Goal: Task Accomplishment & Management: Use online tool/utility

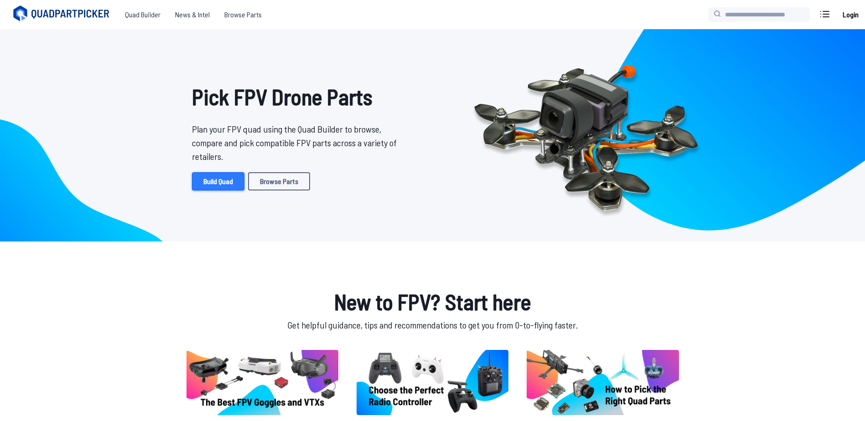
click at [204, 181] on link "Build Quad" at bounding box center [218, 181] width 52 height 18
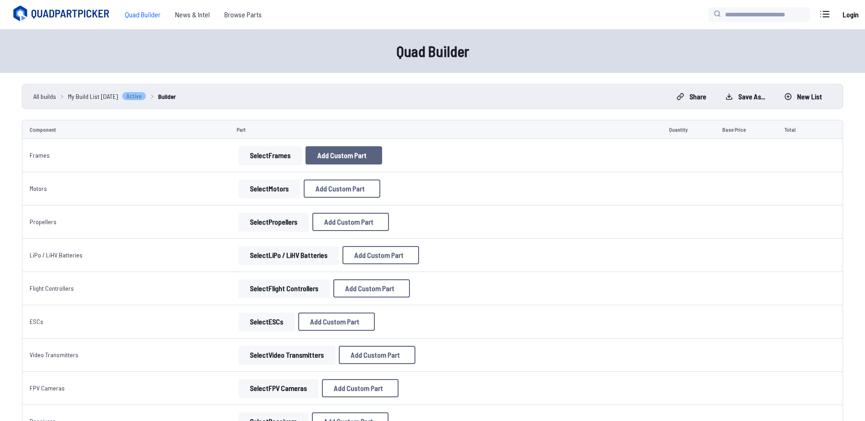
click at [355, 156] on span "Add Custom Part" at bounding box center [341, 155] width 49 height 7
select select "**********"
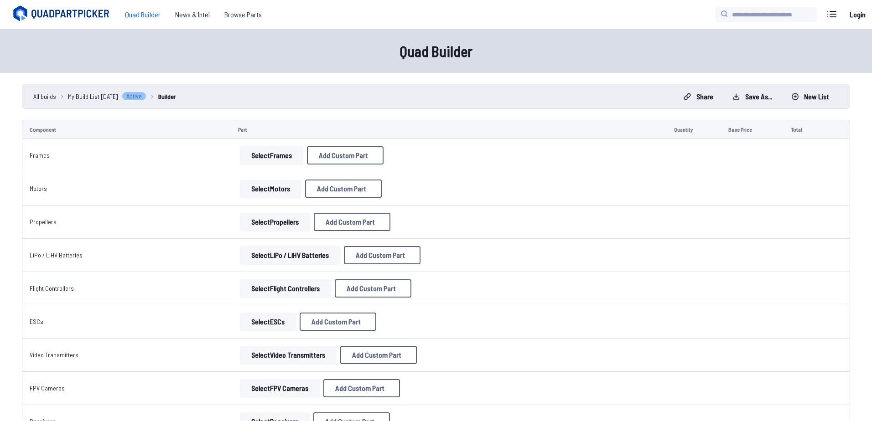
click at [526, 84] on icon at bounding box center [522, 88] width 8 height 8
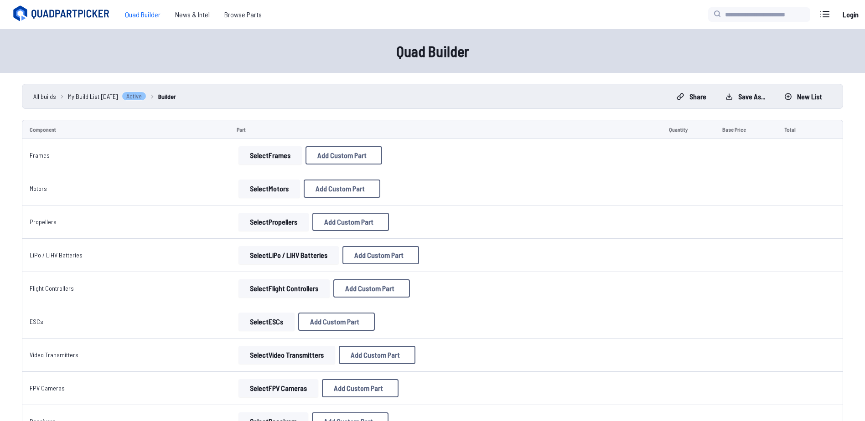
click at [273, 157] on button "Select Frames" at bounding box center [269, 155] width 63 height 18
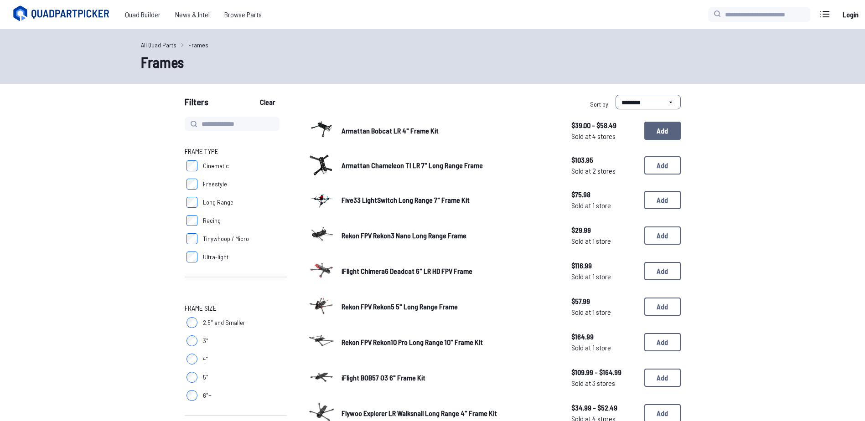
click at [673, 134] on button "Add" at bounding box center [662, 131] width 36 height 18
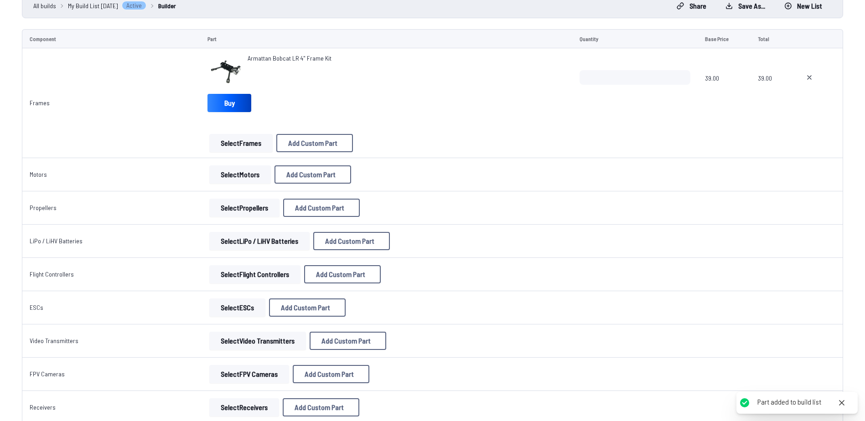
scroll to position [91, 0]
click at [233, 171] on button "Select Motors" at bounding box center [240, 174] width 62 height 18
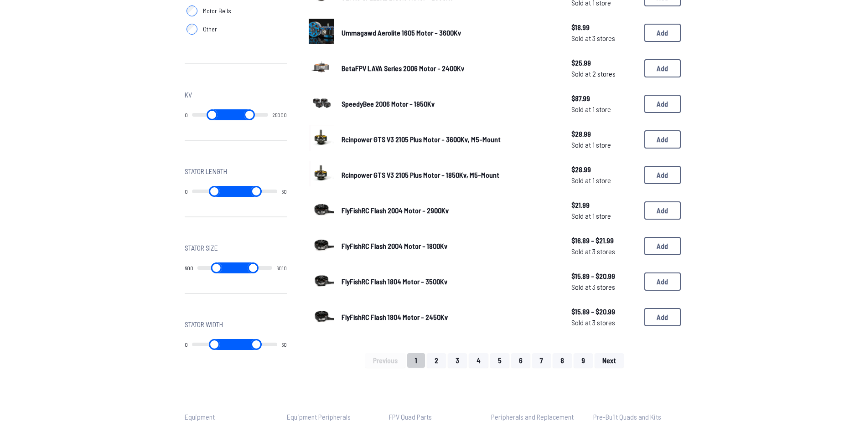
scroll to position [502, 0]
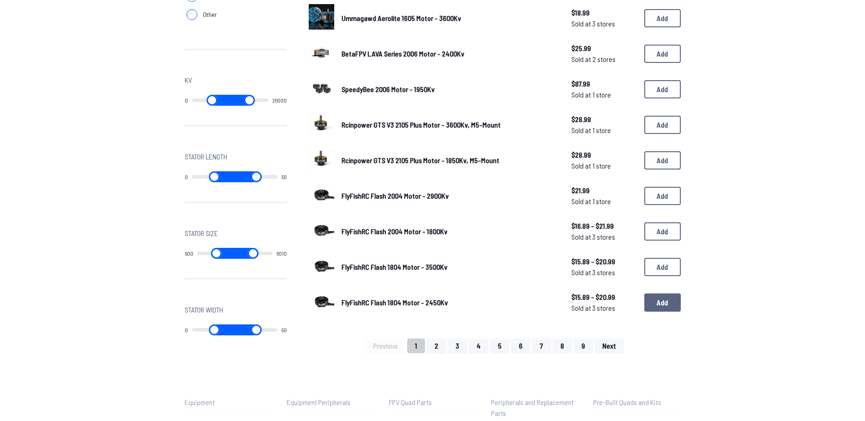
click at [669, 301] on button "Add" at bounding box center [662, 303] width 36 height 18
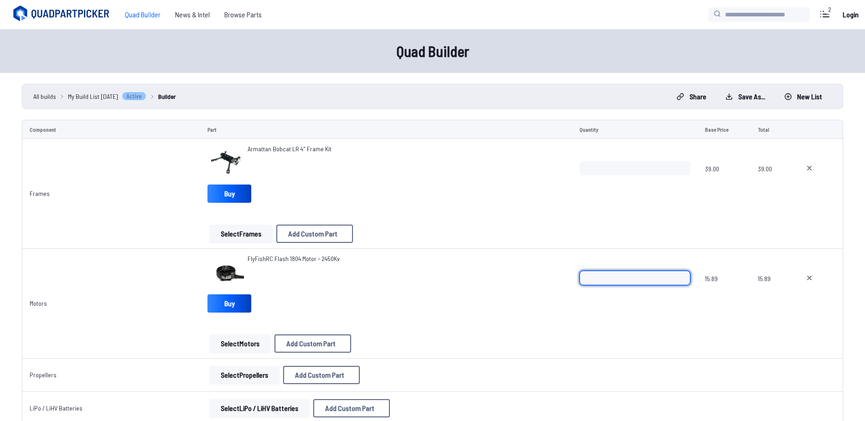
drag, startPoint x: 601, startPoint y: 280, endPoint x: 525, endPoint y: 276, distance: 76.2
click at [525, 276] on tr "Motors FlyFishRC Flash 1804 Motor - 2450Kv Buy Select Motors Add Custom Part Ad…" at bounding box center [432, 304] width 821 height 110
click at [681, 275] on input "*" at bounding box center [635, 278] width 111 height 15
click at [681, 274] on input "*" at bounding box center [635, 278] width 111 height 15
type input "*"
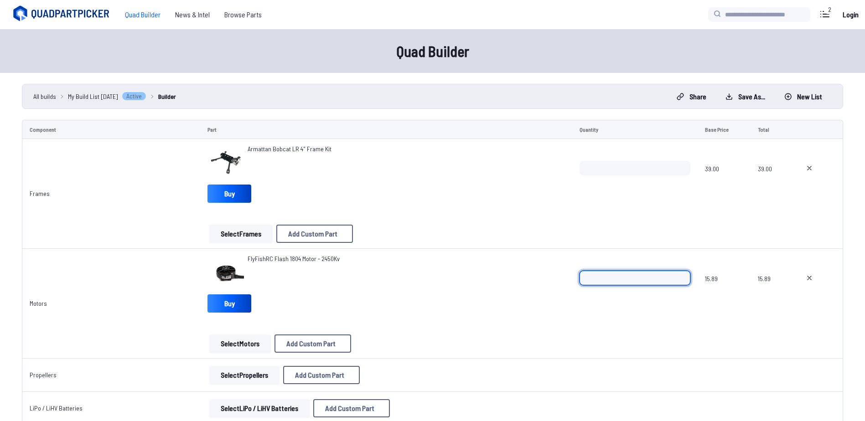
click at [681, 274] on input "*" at bounding box center [635, 278] width 111 height 15
click at [497, 282] on div "FlyFishRC Flash 1804 Motor - 2450Kv" at bounding box center [385, 272] width 357 height 36
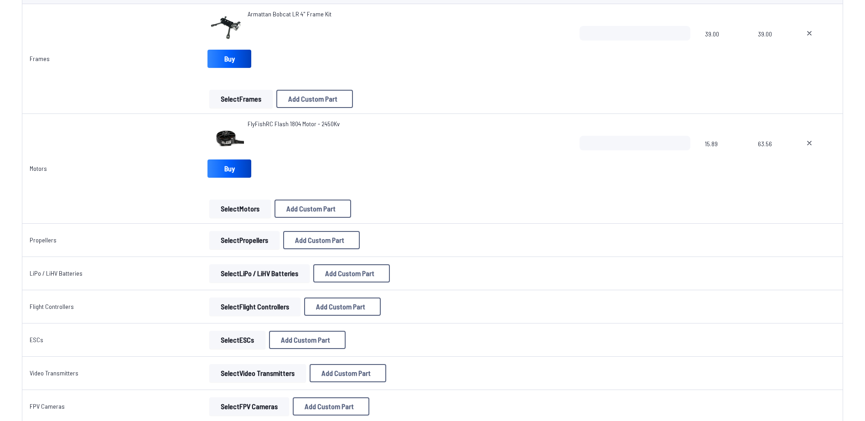
scroll to position [137, 0]
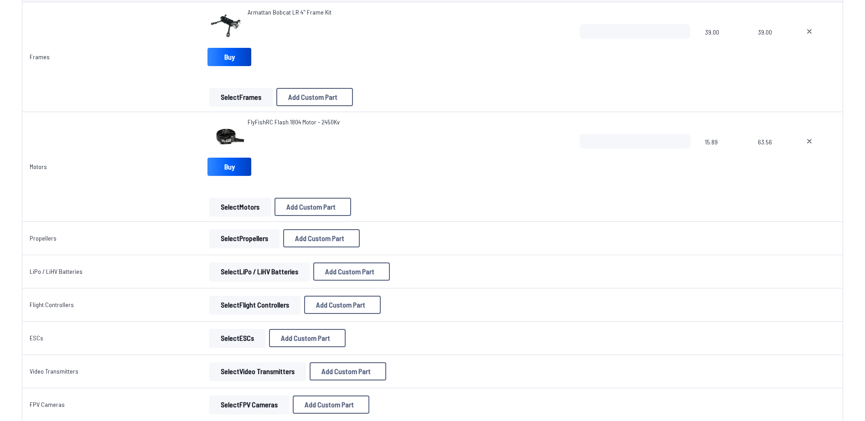
click at [246, 243] on button "Select Propellers" at bounding box center [244, 238] width 70 height 18
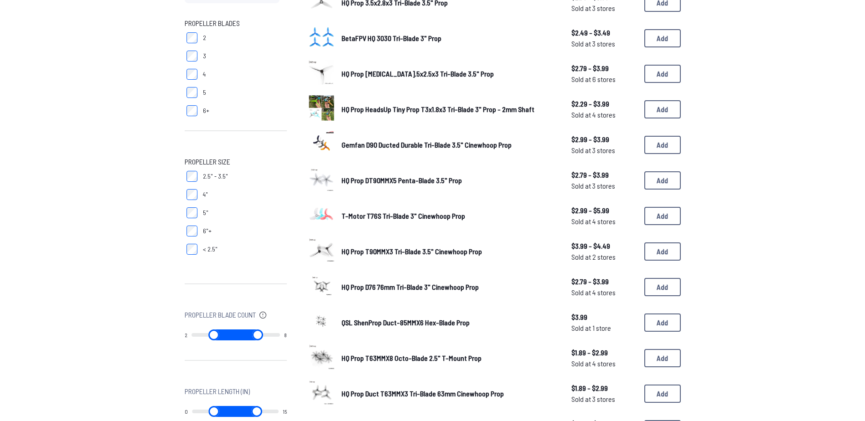
scroll to position [46, 0]
